Goal: Find specific page/section: Find specific page/section

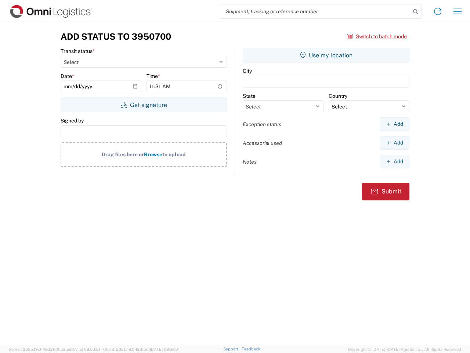
click at [316, 11] on input "search" at bounding box center [316, 11] width 190 height 14
click at [416, 12] on icon at bounding box center [416, 12] width 10 height 10
click at [438, 11] on icon at bounding box center [438, 12] width 12 height 12
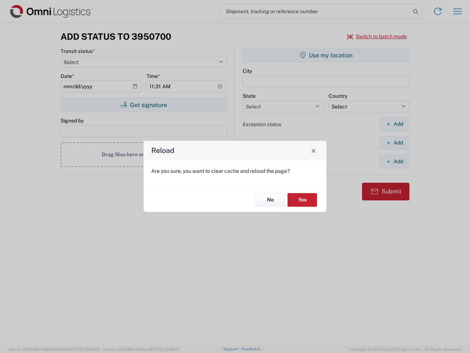
click at [458, 11] on div "Reload Are you sure, you want to clear cache and reload the page? No Yes" at bounding box center [235, 176] width 470 height 353
click at [377, 36] on div "Reload Are you sure, you want to clear cache and reload the page? No Yes" at bounding box center [235, 176] width 470 height 353
click at [144, 105] on div "Reload Are you sure, you want to clear cache and reload the page? No Yes" at bounding box center [235, 176] width 470 height 353
click at [326, 55] on div "Reload Are you sure, you want to clear cache and reload the page? No Yes" at bounding box center [235, 176] width 470 height 353
click at [395, 124] on div "Reload Are you sure, you want to clear cache and reload the page? No Yes" at bounding box center [235, 176] width 470 height 353
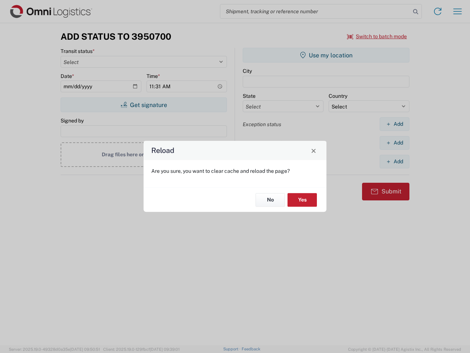
click at [395, 143] on div "Reload Are you sure, you want to clear cache and reload the page? No Yes" at bounding box center [235, 176] width 470 height 353
click at [395, 161] on div "Reload Are you sure, you want to clear cache and reload the page? No Yes" at bounding box center [235, 176] width 470 height 353
